Goal: Ask a question: Seek information or help from site administrators or community

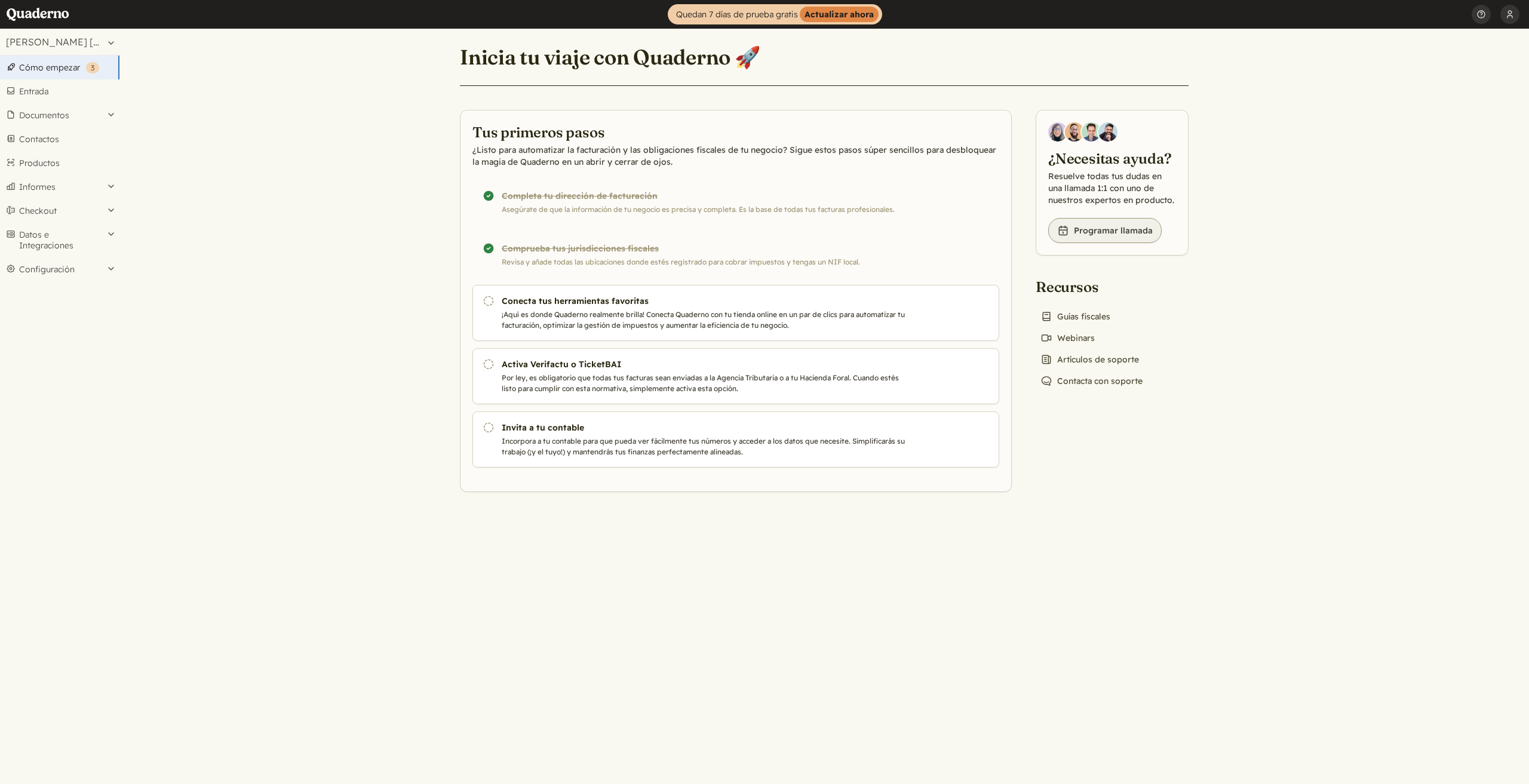
click at [1109, 232] on link "Book icon Programar llamada" at bounding box center [1105, 230] width 113 height 25
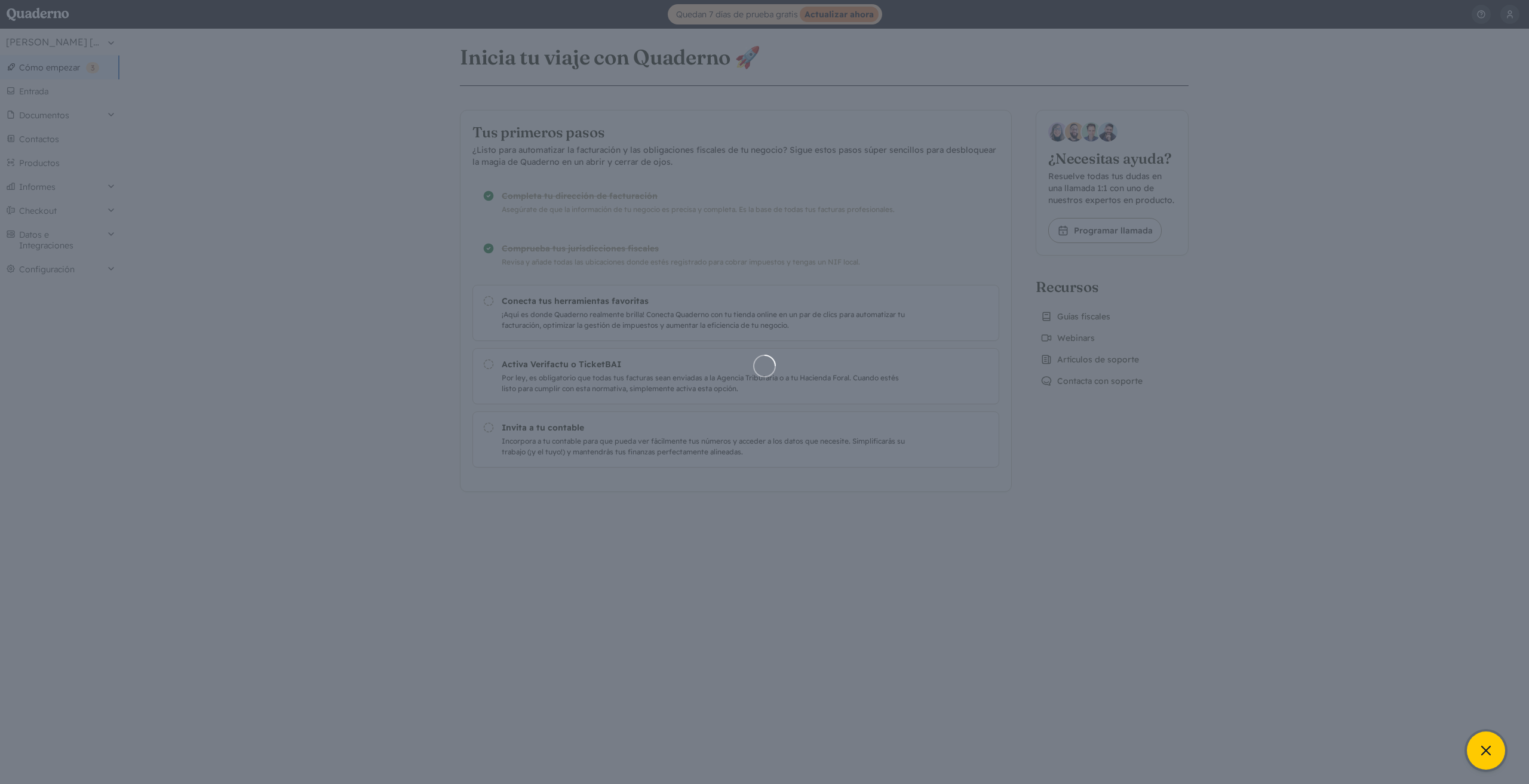
click at [1484, 750] on icon at bounding box center [1486, 750] width 16 height 16
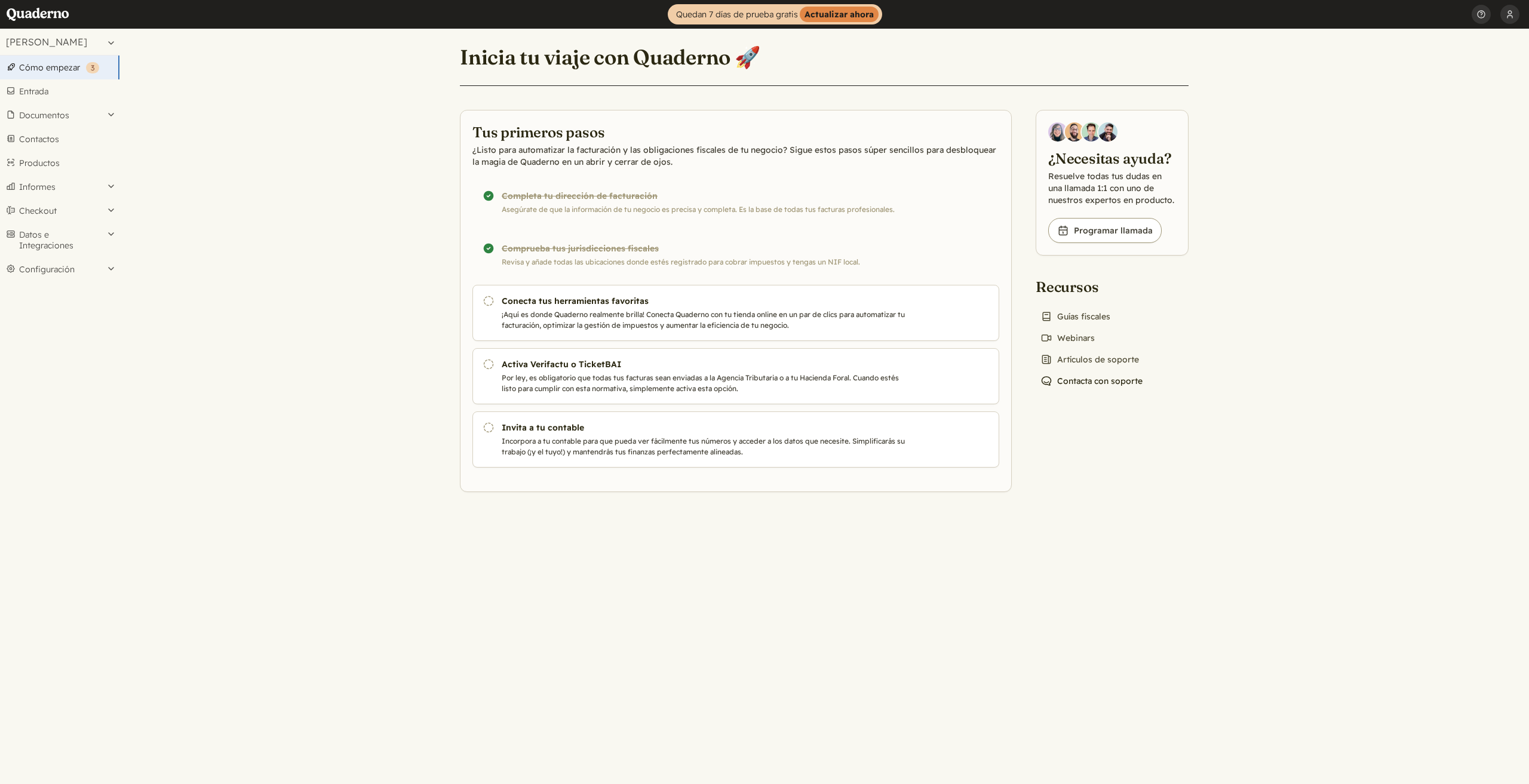
click at [1111, 386] on link "Chat icon Contacta con soporte" at bounding box center [1091, 381] width 111 height 16
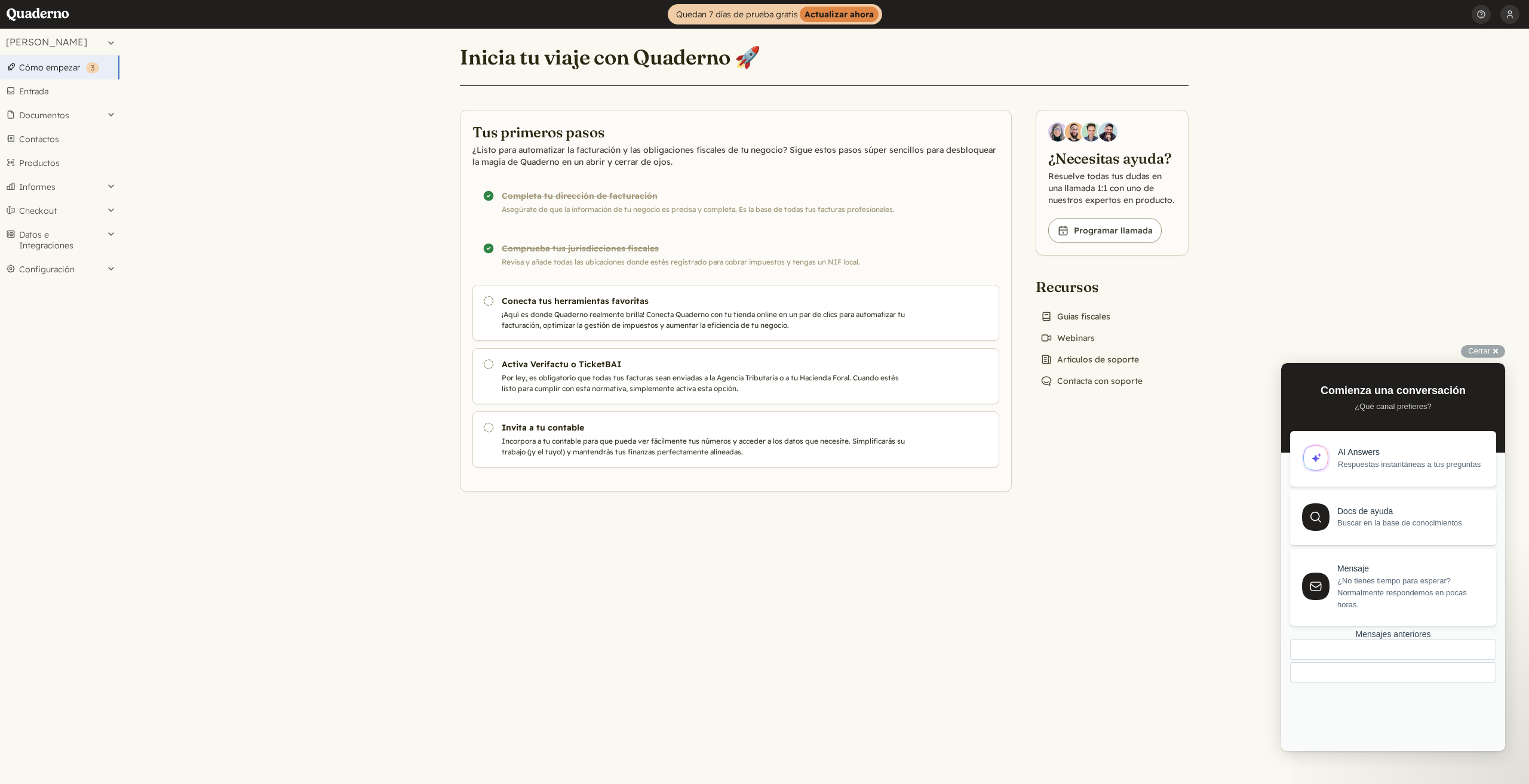
click at [1373, 640] on div "Mensajes anteriores" at bounding box center [1393, 635] width 206 height 10
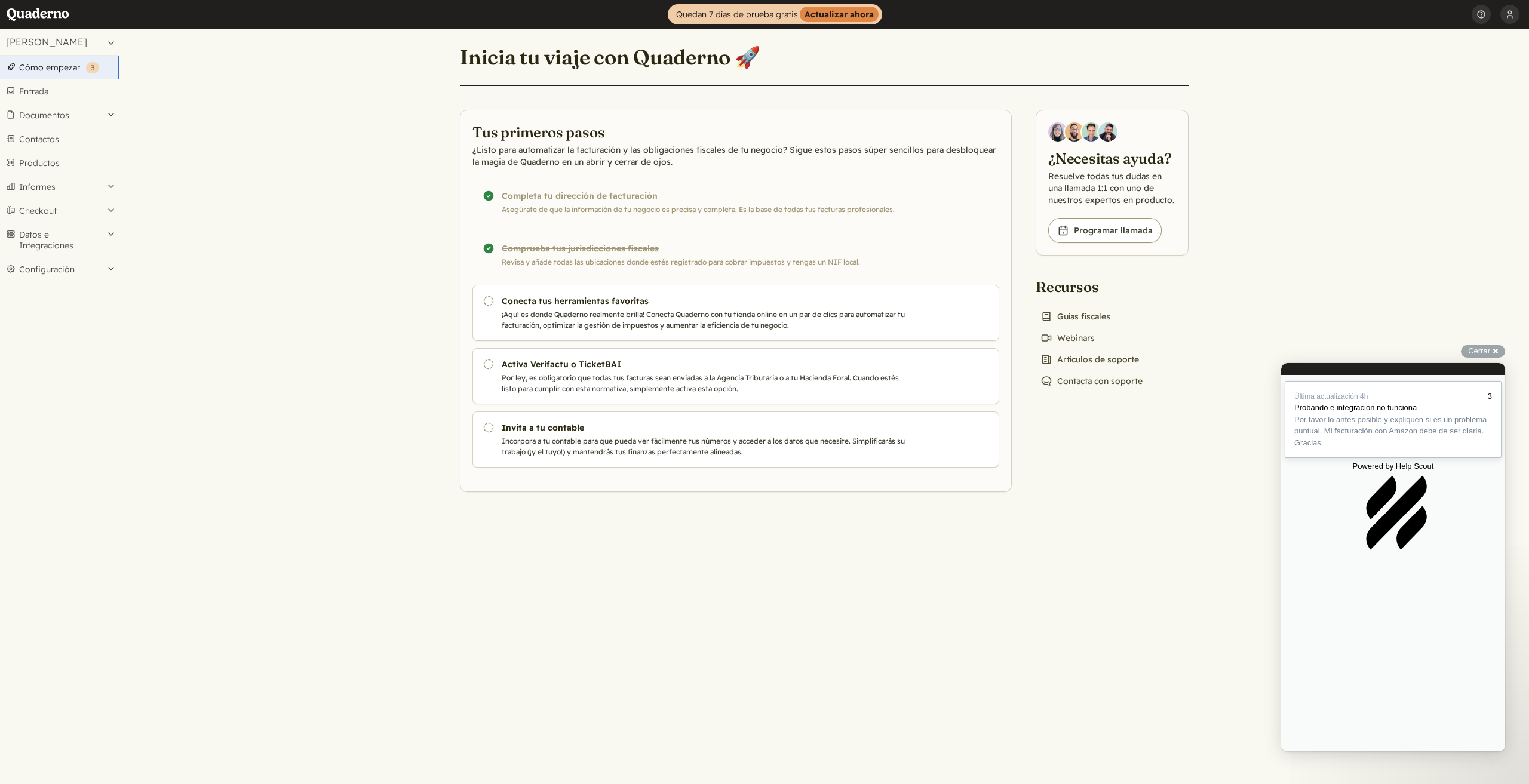
click at [1391, 448] on div "Previous Conversations" at bounding box center [1393, 448] width 198 height 0
click at [22, 64] on link "Cómo empezar ( 3 )" at bounding box center [60, 67] width 119 height 24
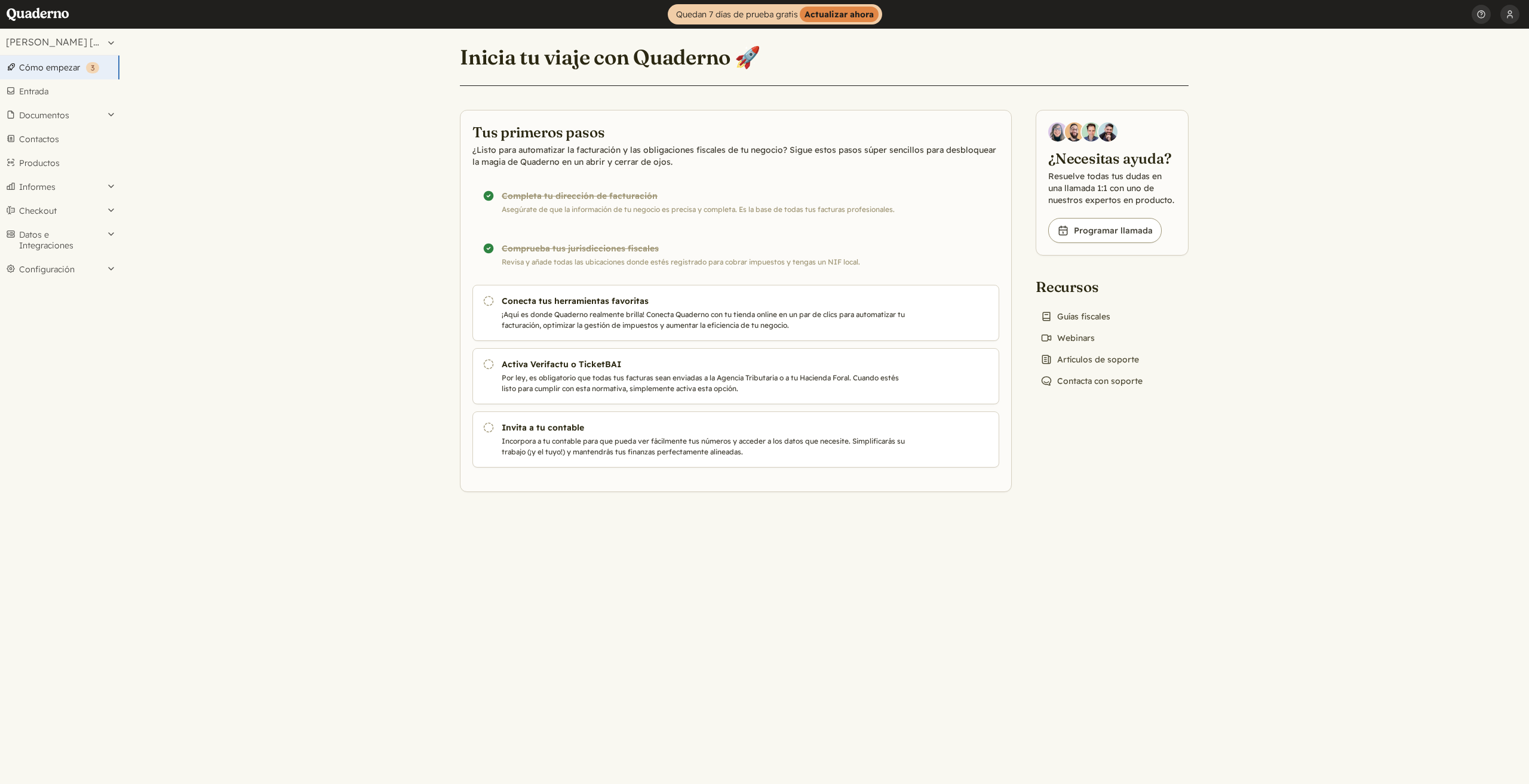
click at [62, 72] on link "Cómo empezar ( 3 )" at bounding box center [60, 67] width 119 height 24
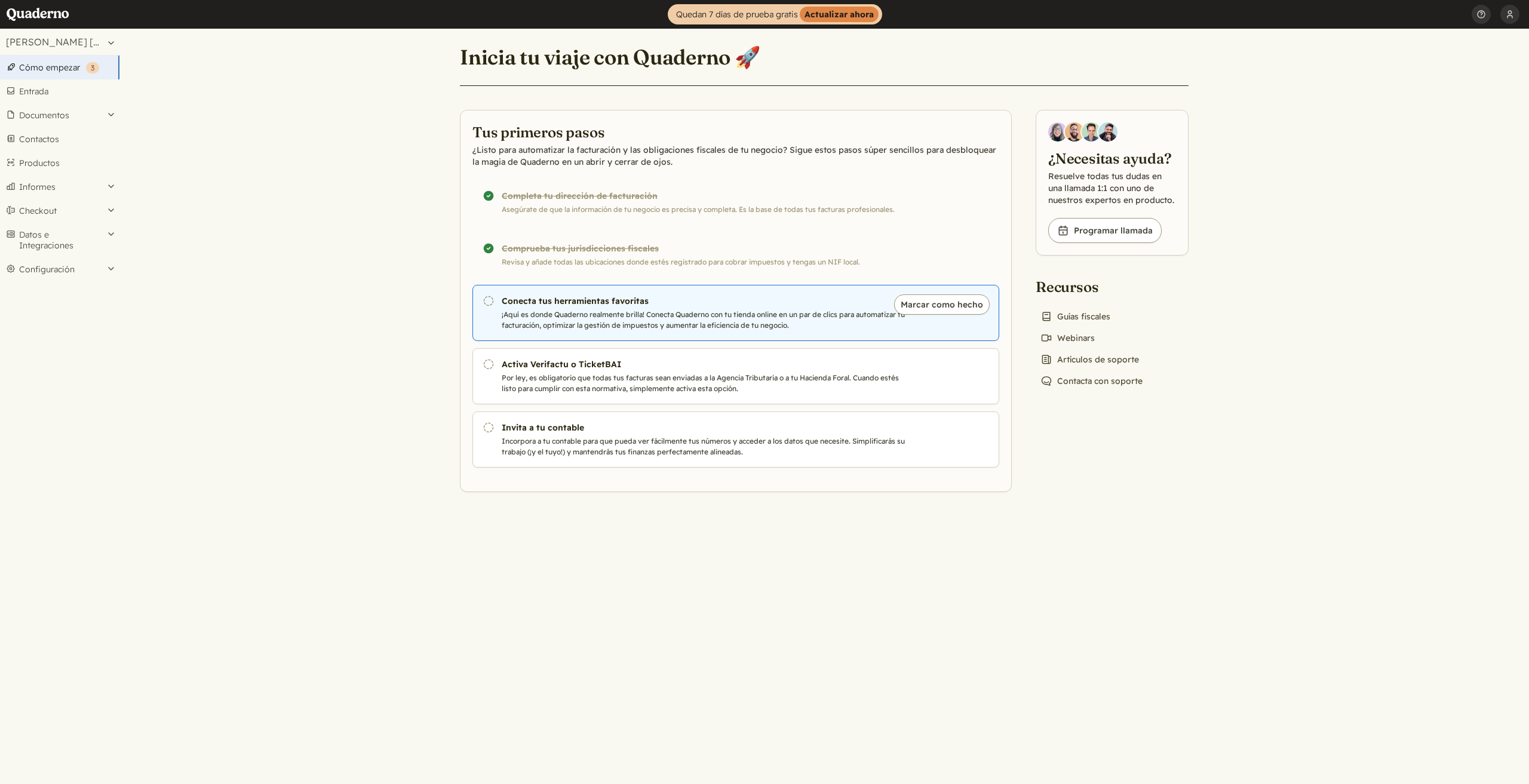
click at [715, 321] on p "¡Aquí es donde Quaderno realmente brilla! Conecta Quaderno con tu tienda online…" at bounding box center [706, 319] width 408 height 22
